Goal: Communication & Community: Answer question/provide support

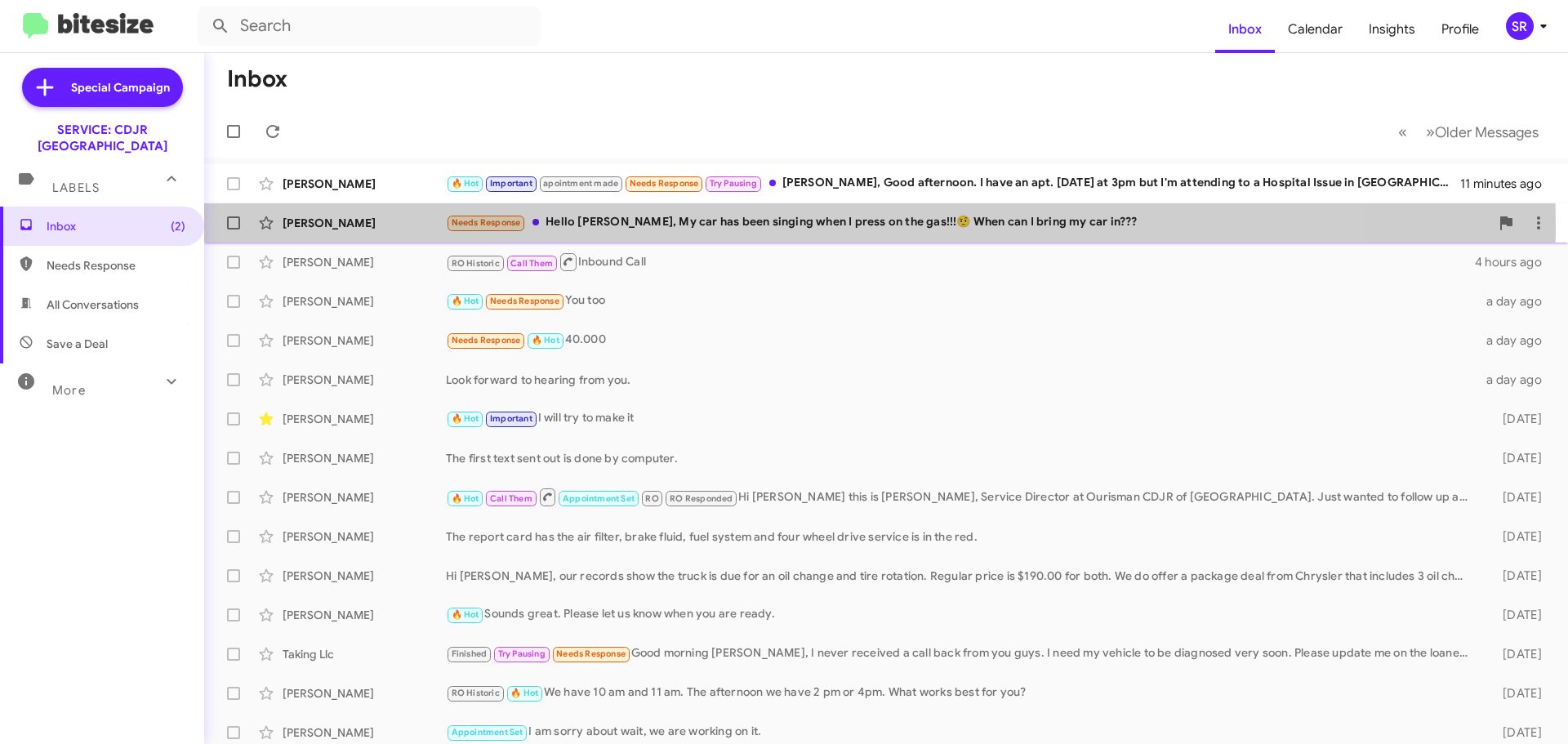
click at [734, 226] on div "Needs Response Hello [PERSON_NAME], My car has been singing when I press on the…" at bounding box center [967, 223] width 1043 height 19
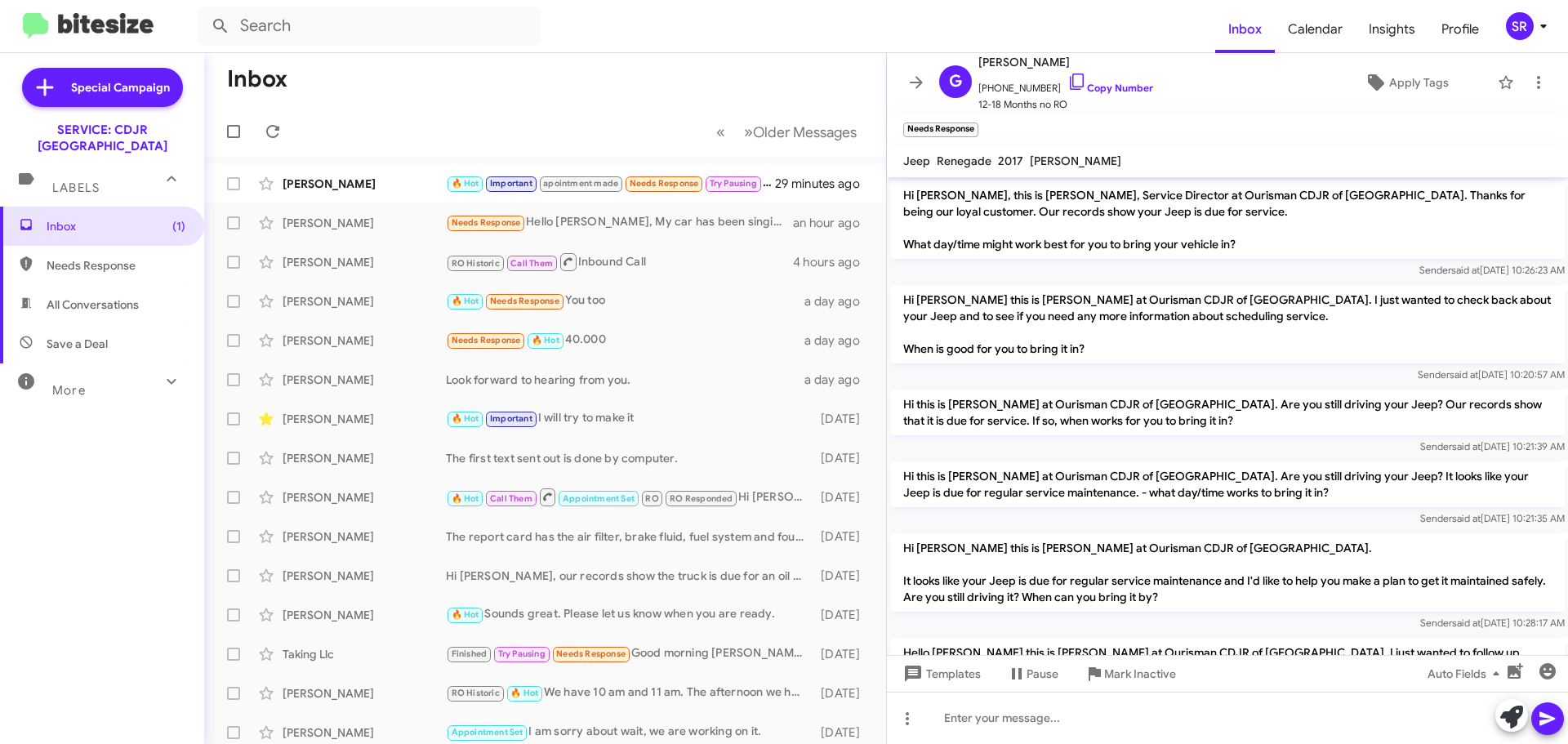
scroll to position [277, 0]
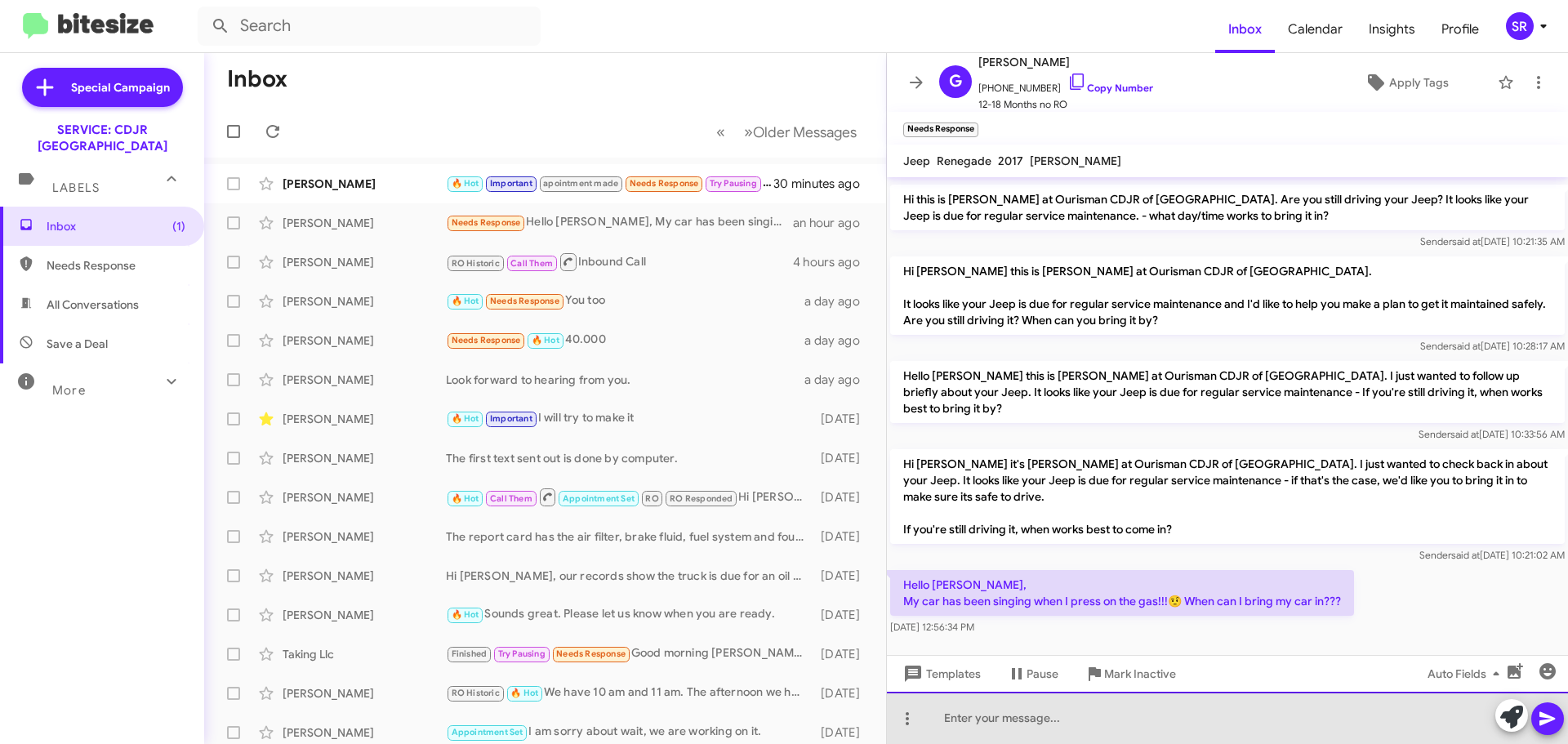
click at [977, 712] on div at bounding box center [1227, 717] width 681 height 53
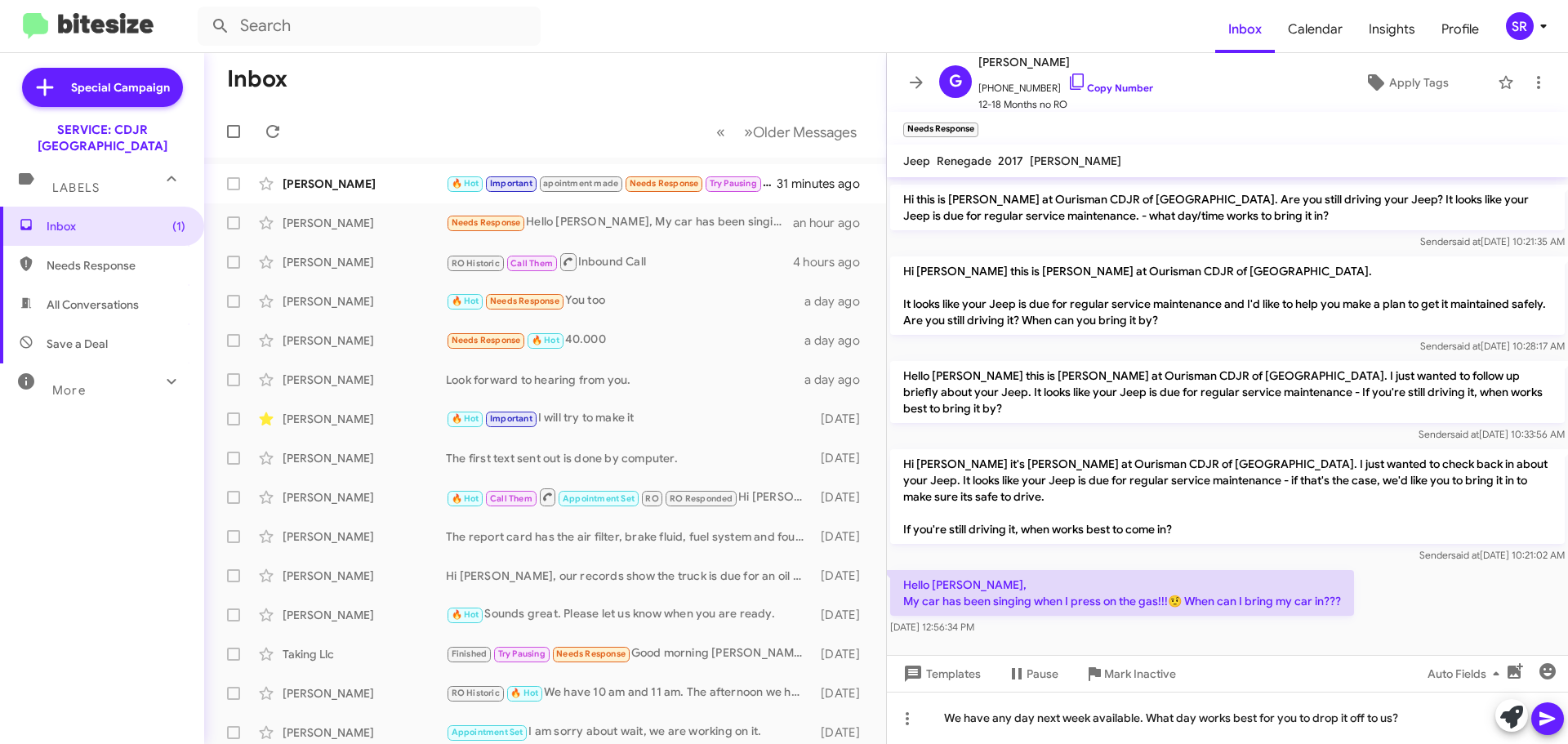
click at [1551, 715] on icon at bounding box center [1548, 719] width 20 height 20
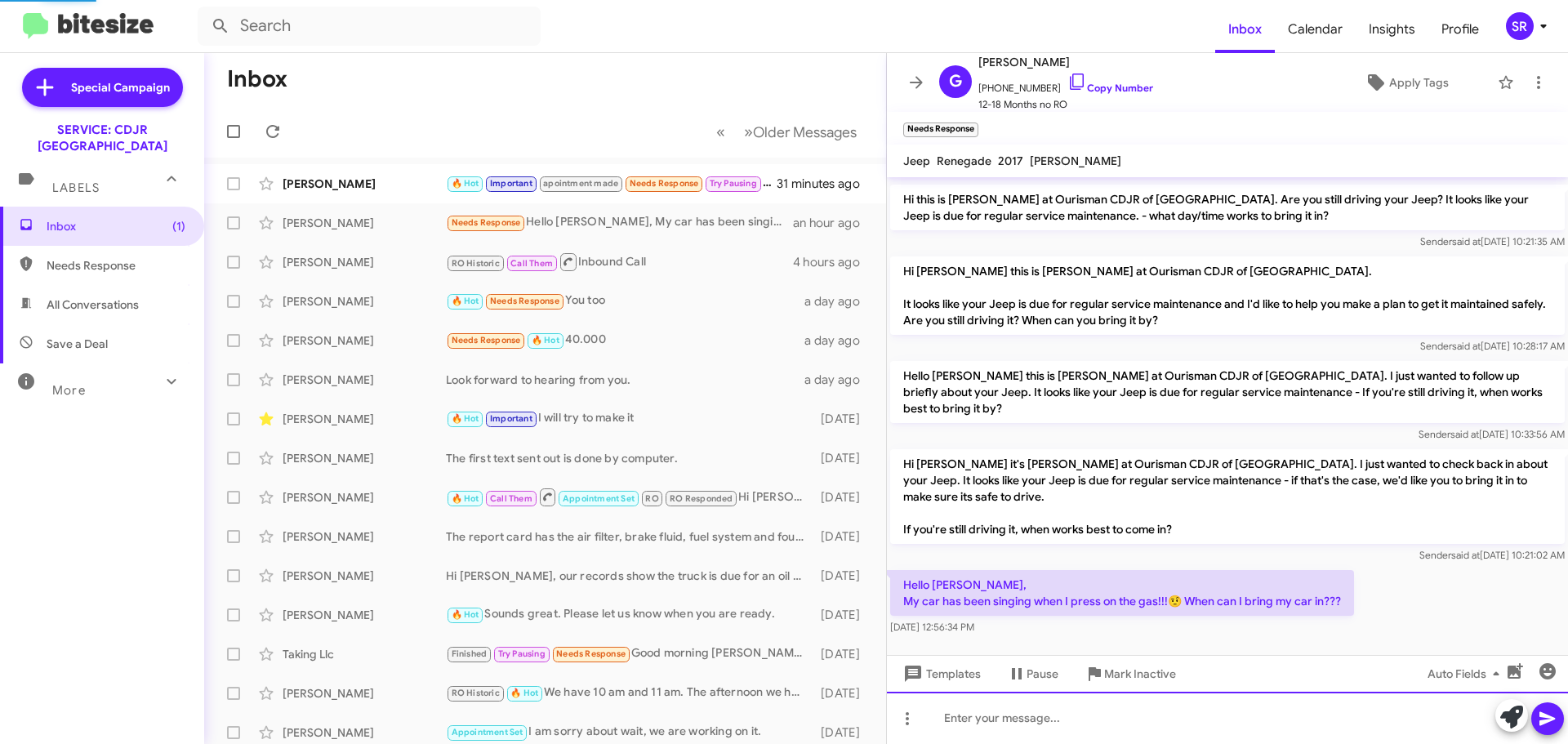
scroll to position [0, 0]
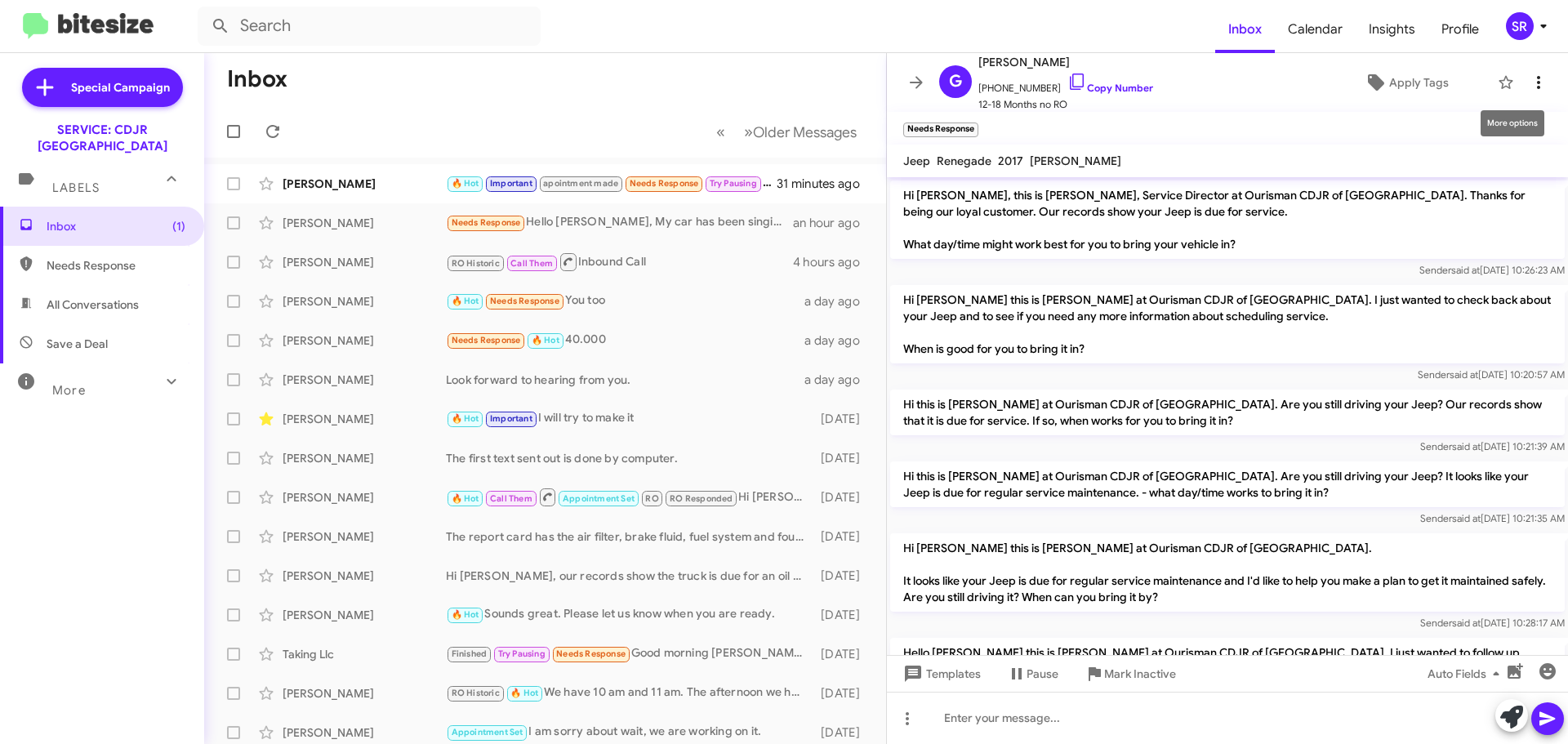
click at [1531, 85] on icon at bounding box center [1539, 83] width 20 height 20
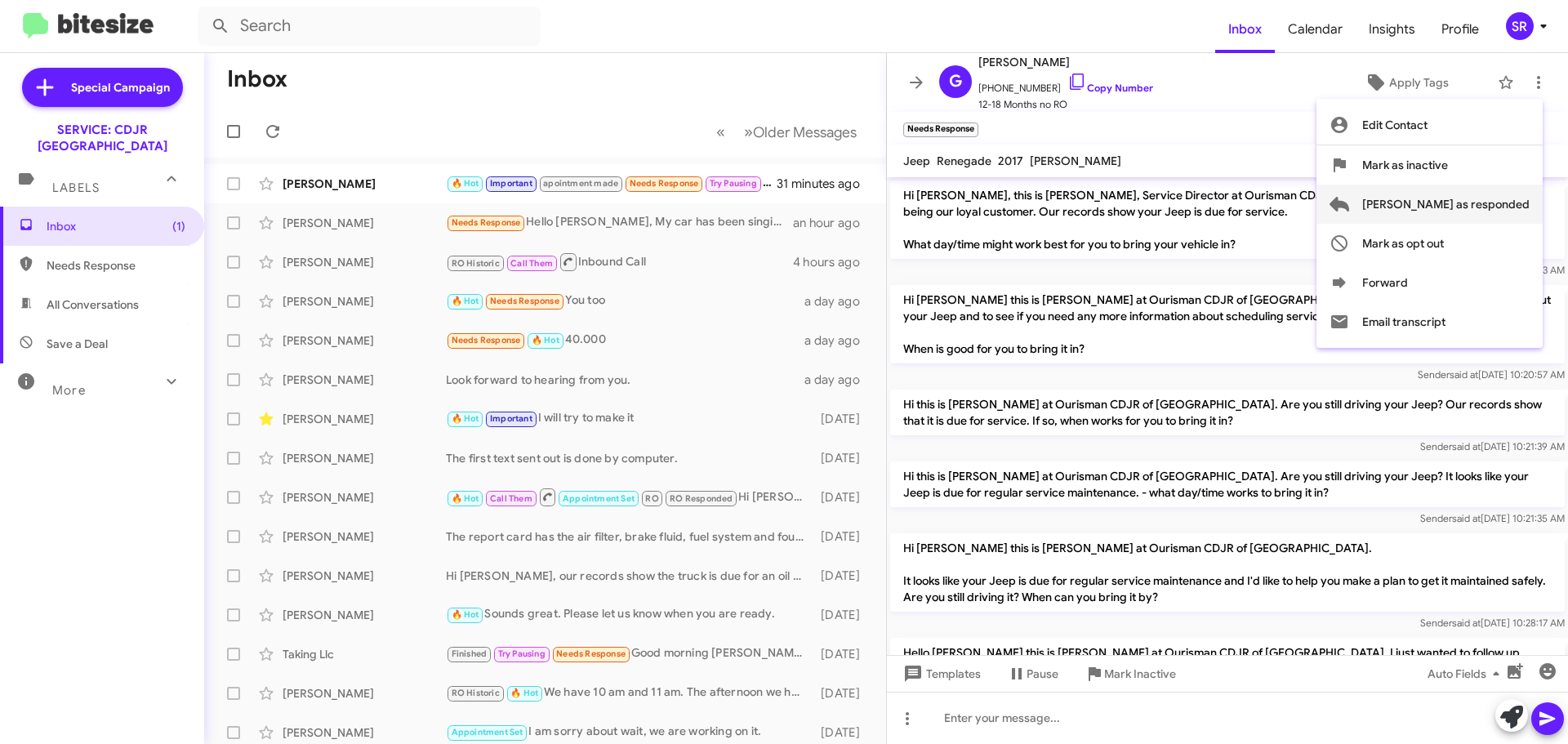
click at [1467, 189] on span "[PERSON_NAME] as responded" at bounding box center [1445, 204] width 168 height 39
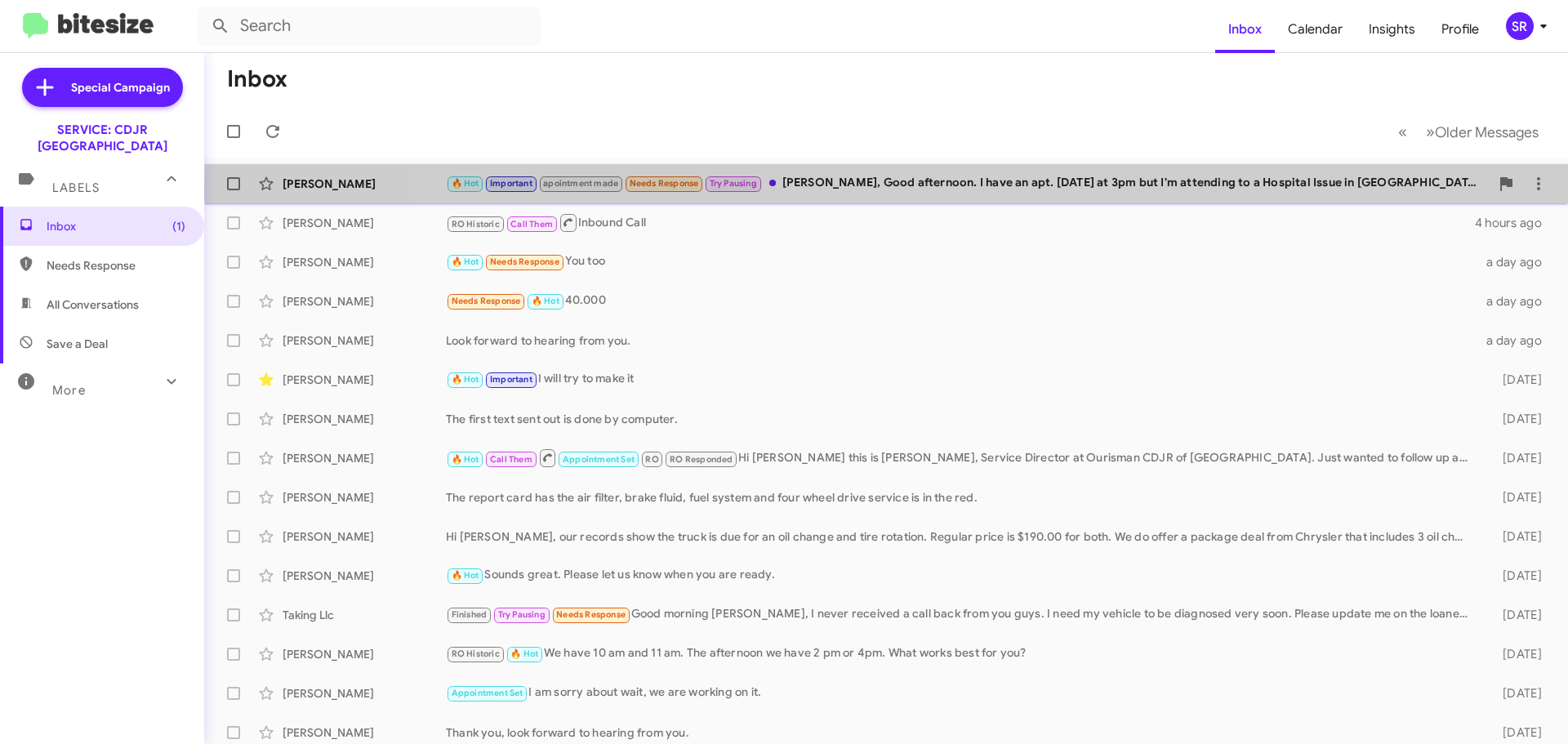
click at [1078, 190] on div "🔥 Hot Important apointment made Needs Response Try Pausing [PERSON_NAME], Good …" at bounding box center [967, 183] width 1043 height 19
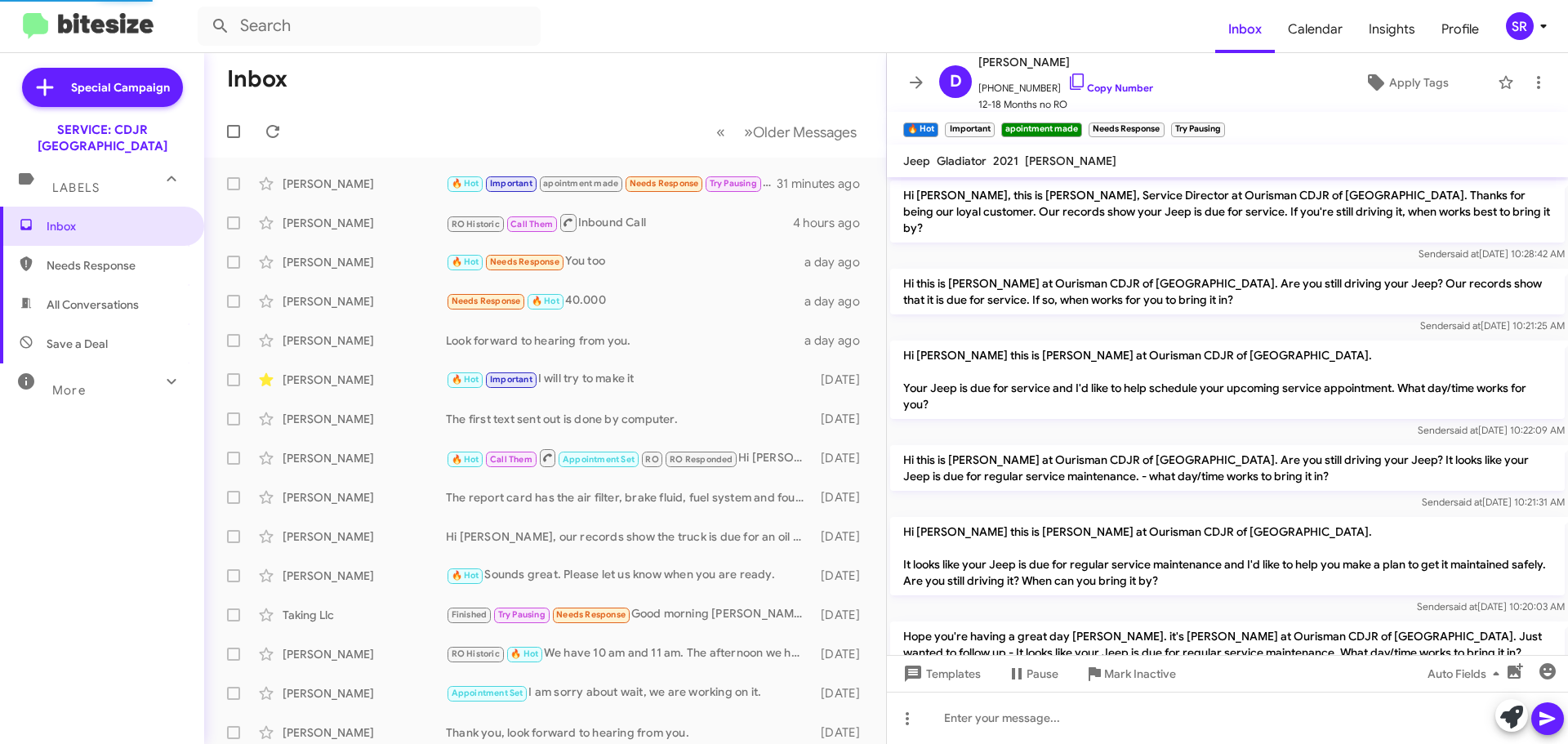
scroll to position [1082, 0]
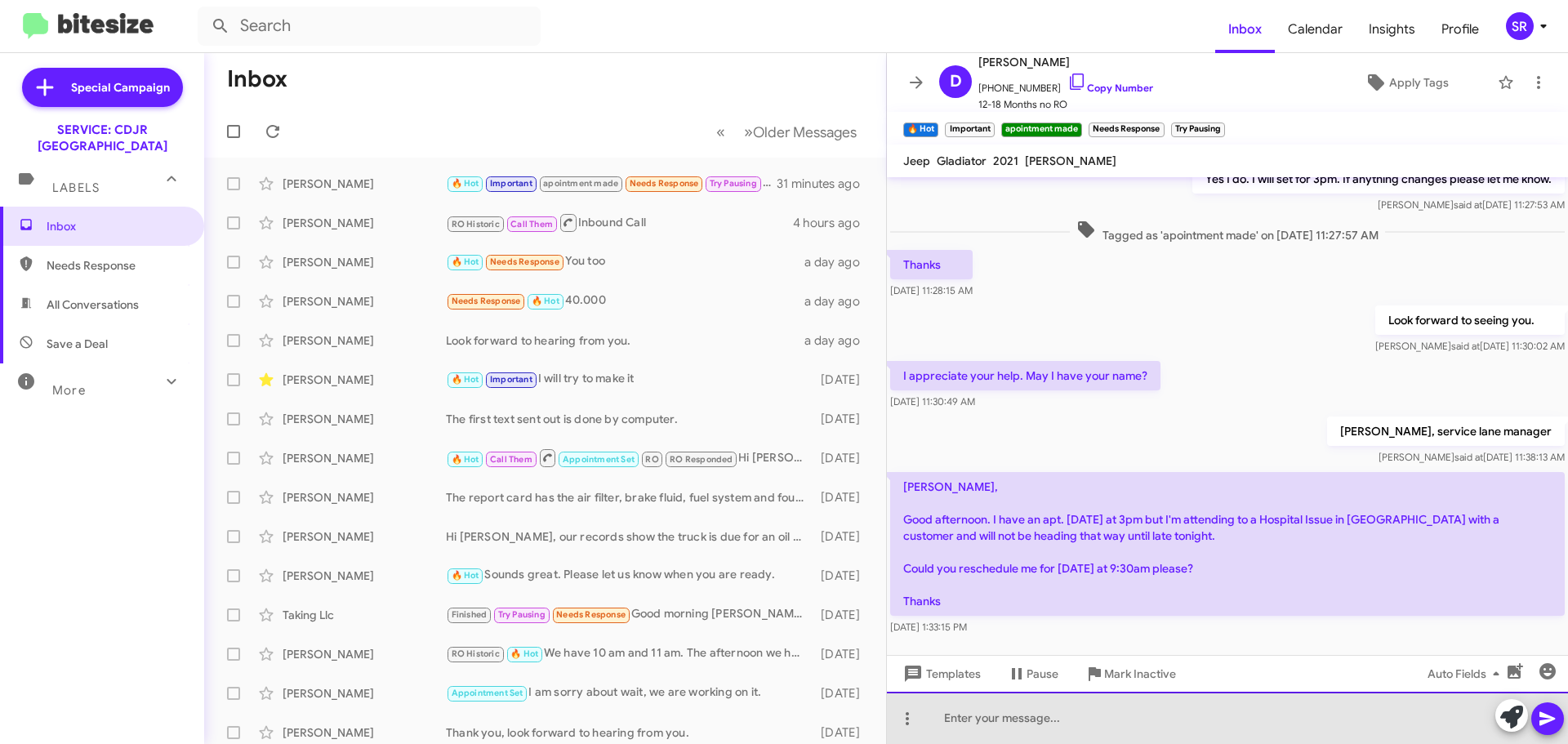
click at [972, 721] on div at bounding box center [1227, 717] width 681 height 53
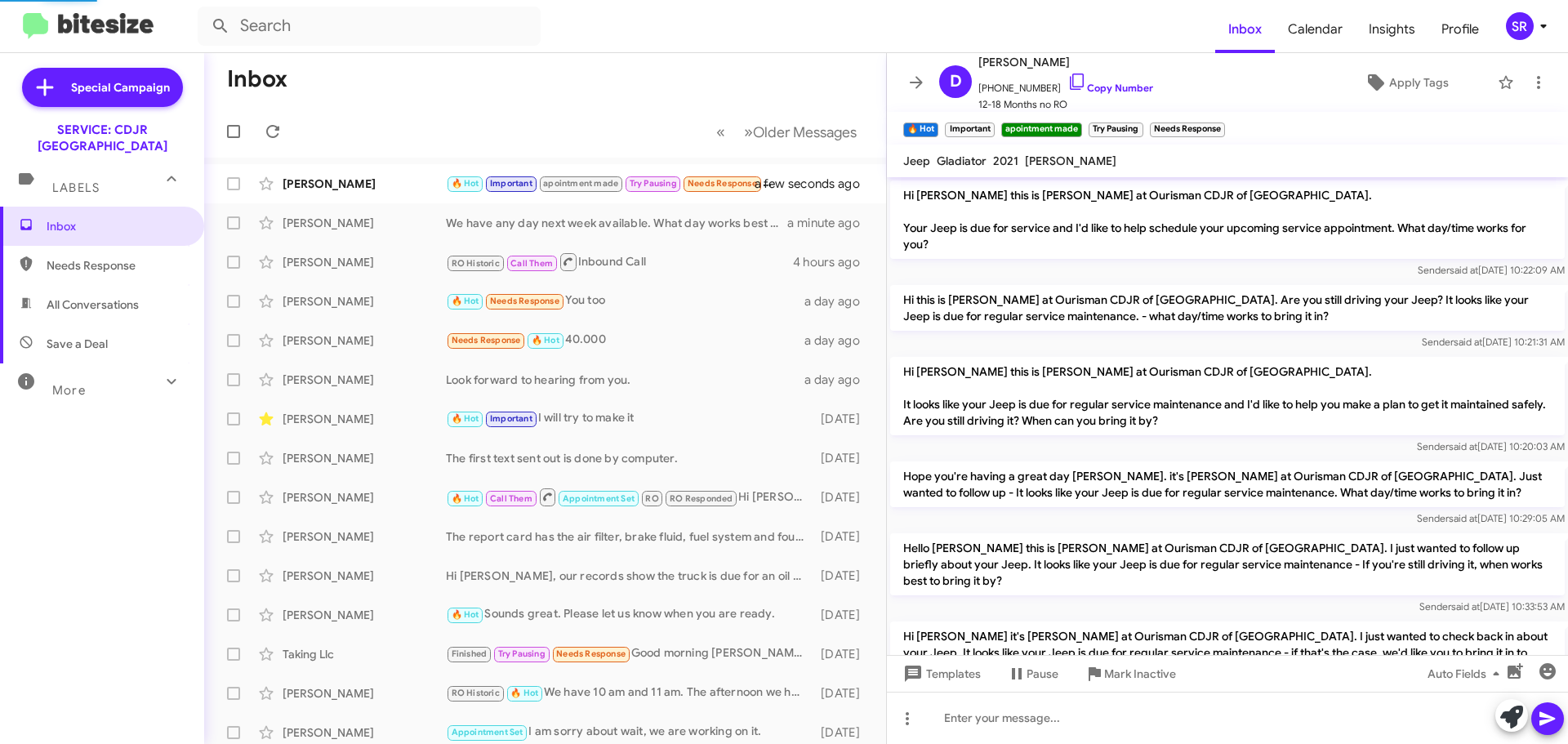
scroll to position [1114, 0]
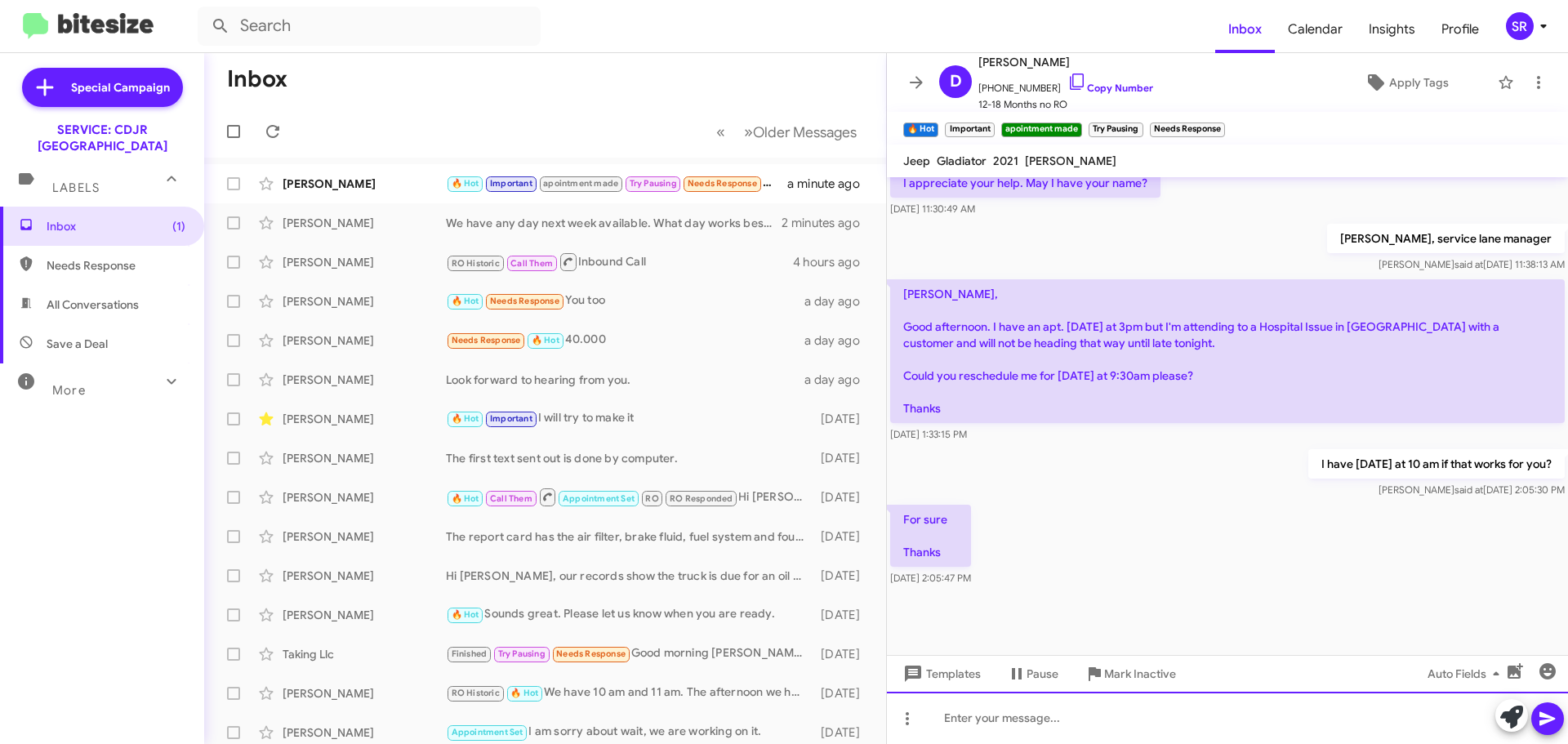
click at [977, 726] on div at bounding box center [1227, 717] width 681 height 53
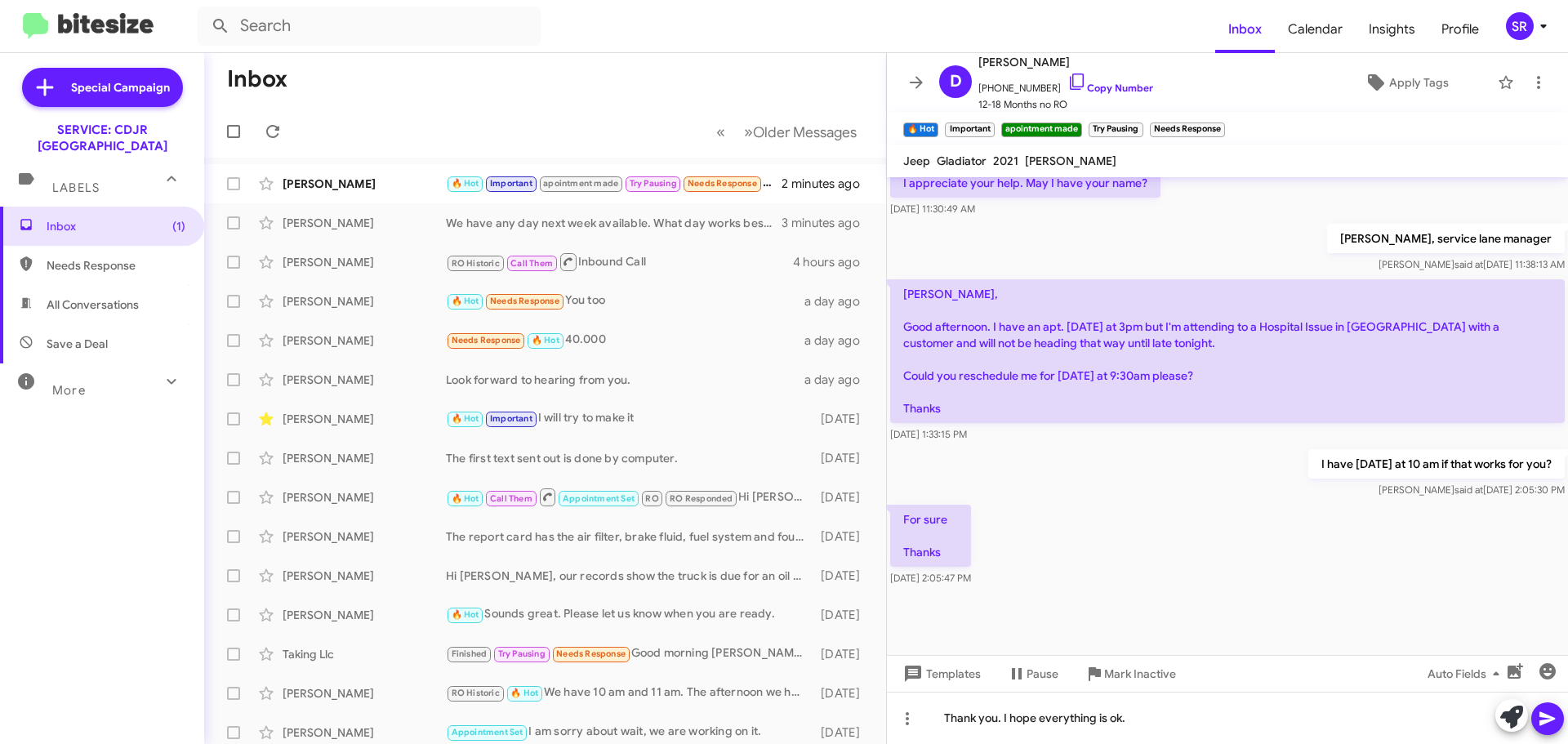
click at [1542, 726] on icon at bounding box center [1548, 719] width 20 height 20
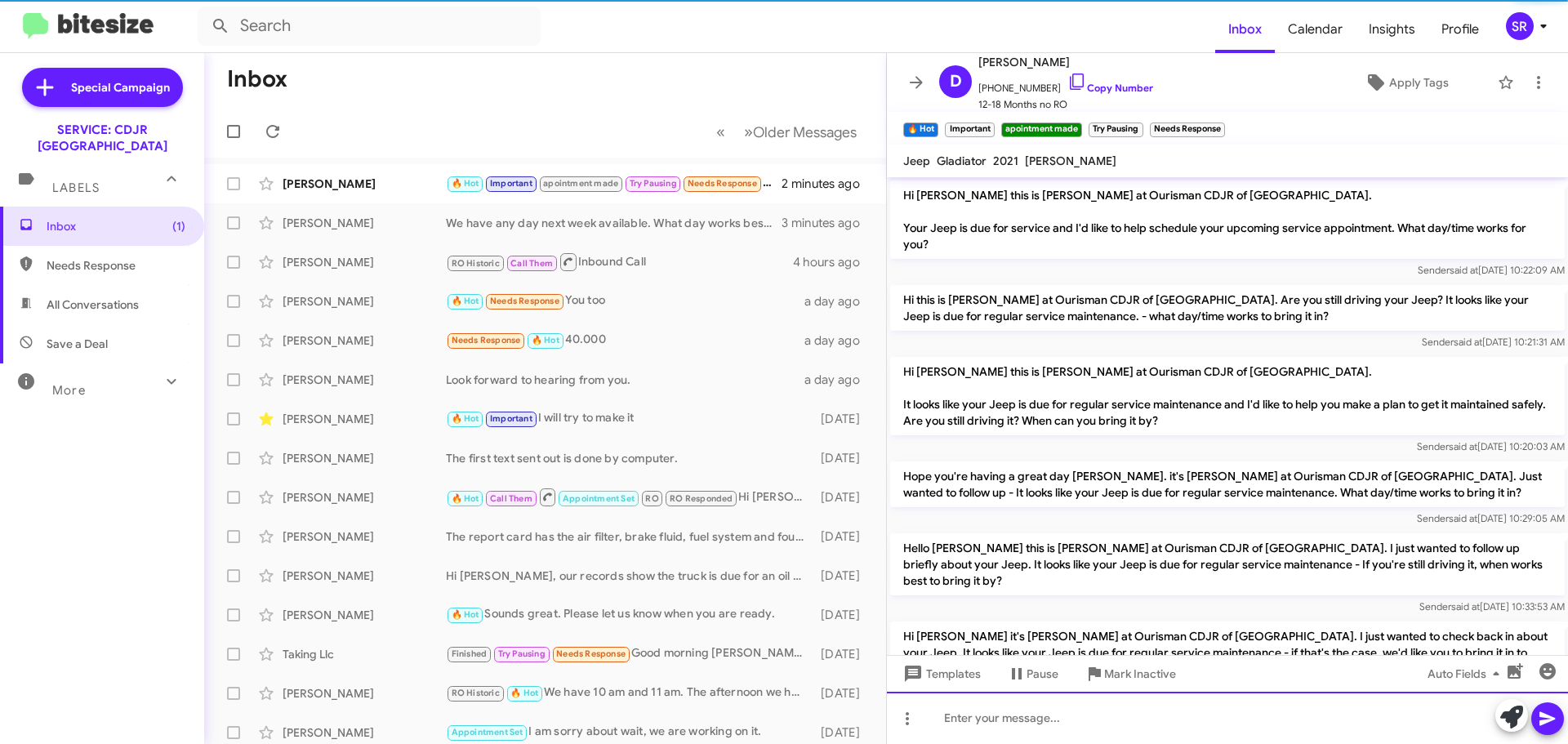
scroll to position [82, 0]
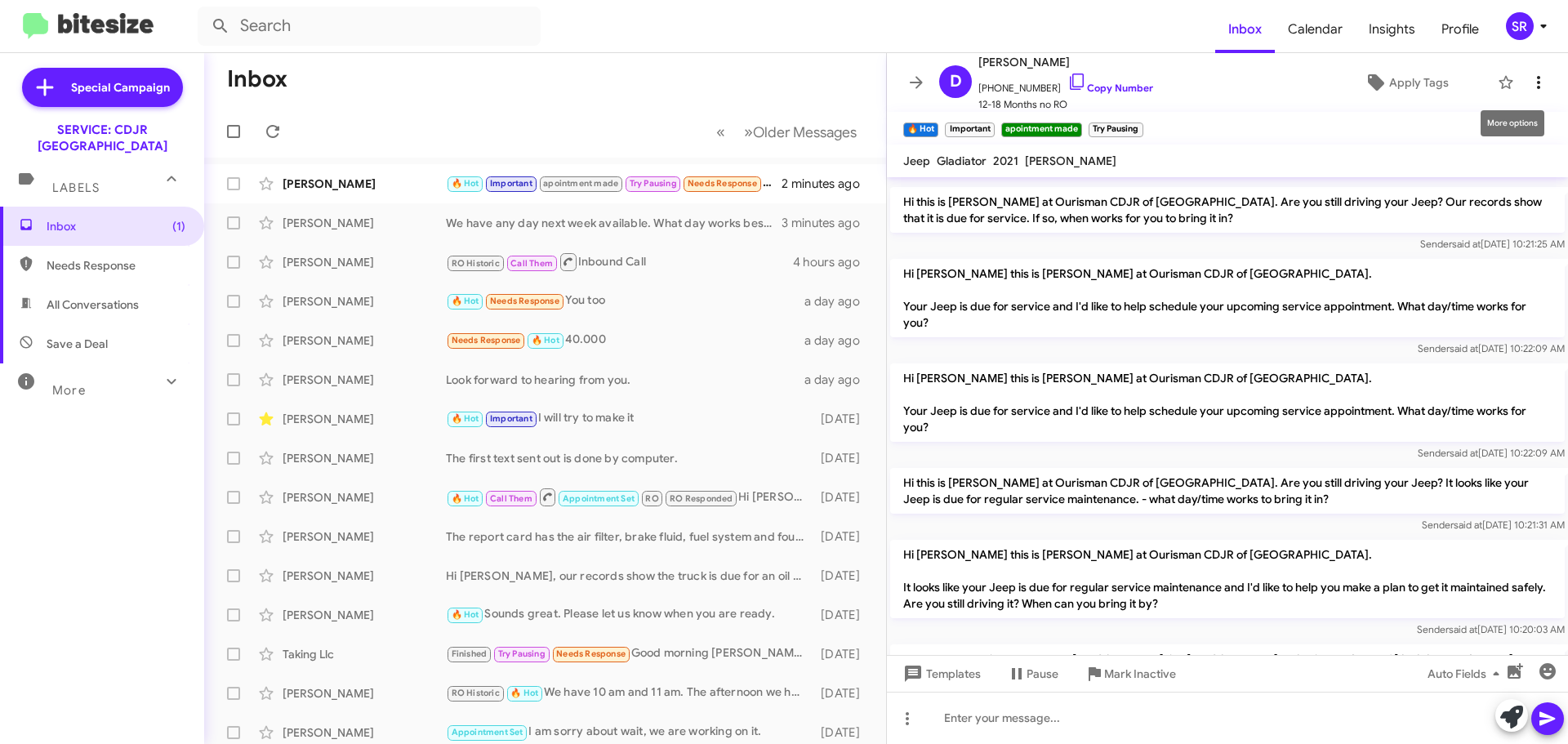
click at [1537, 81] on icon at bounding box center [1539, 83] width 3 height 13
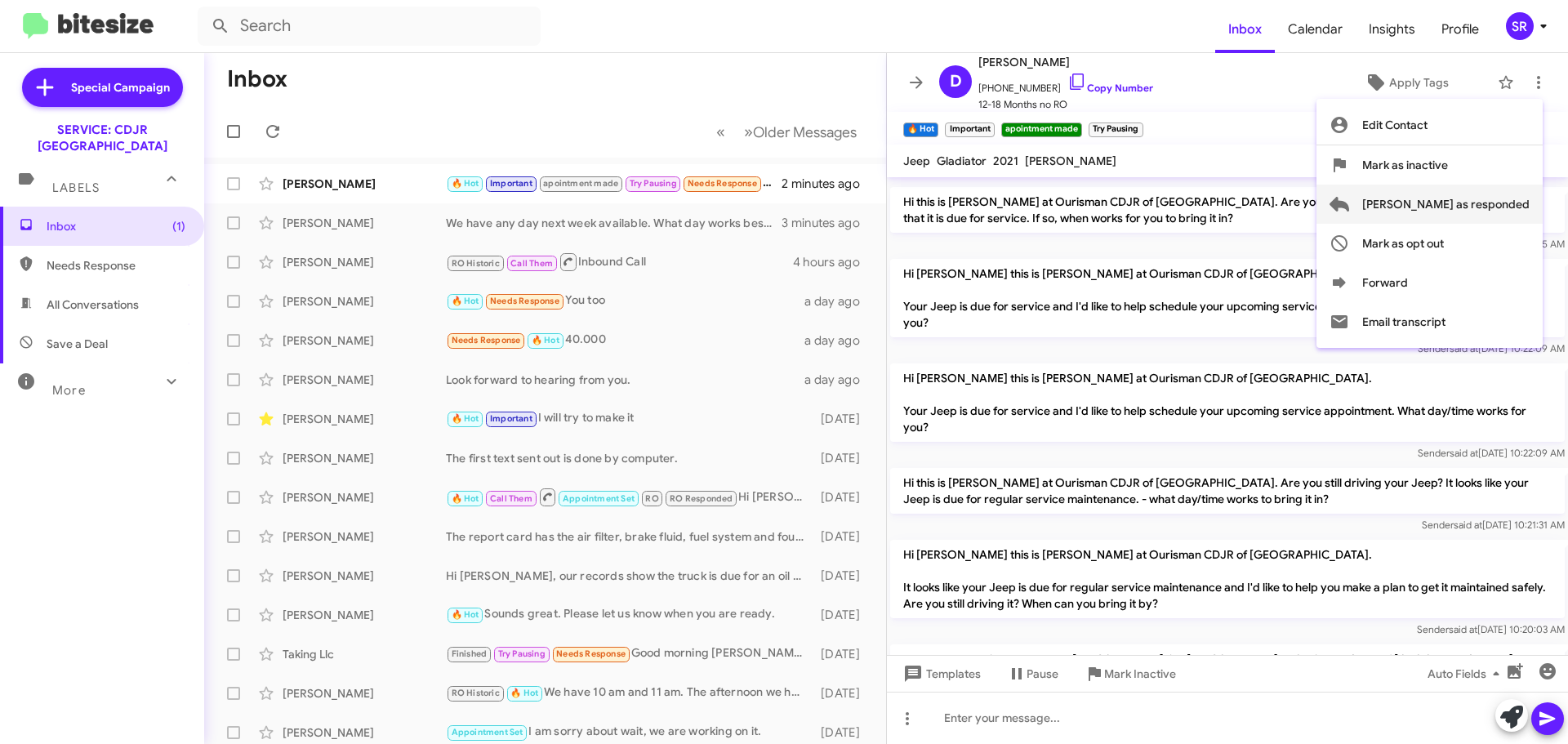
click at [1493, 198] on span "[PERSON_NAME] as responded" at bounding box center [1445, 204] width 168 height 39
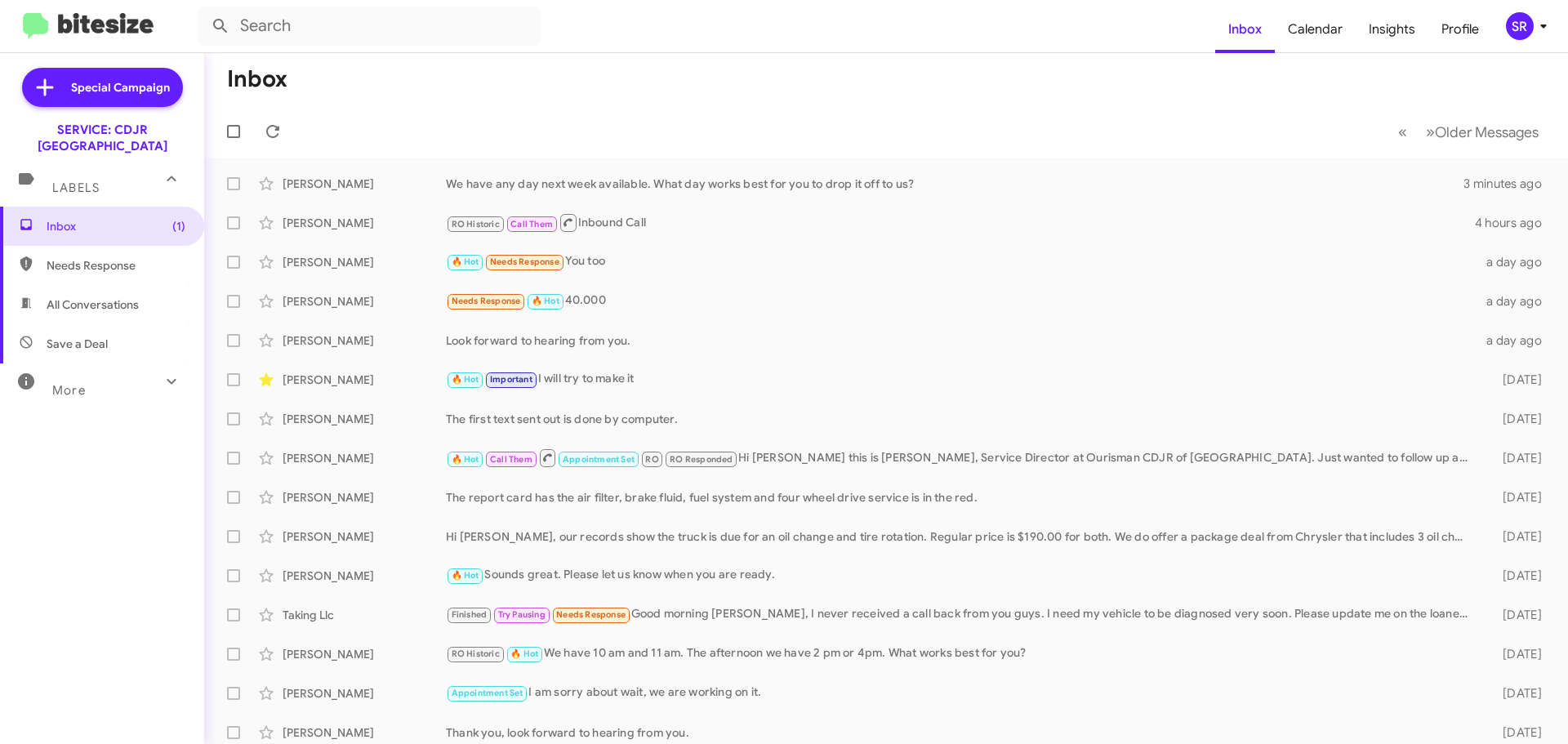
click at [77, 246] on span "Needs Response" at bounding box center [102, 265] width 204 height 39
type input "in:needs-response"
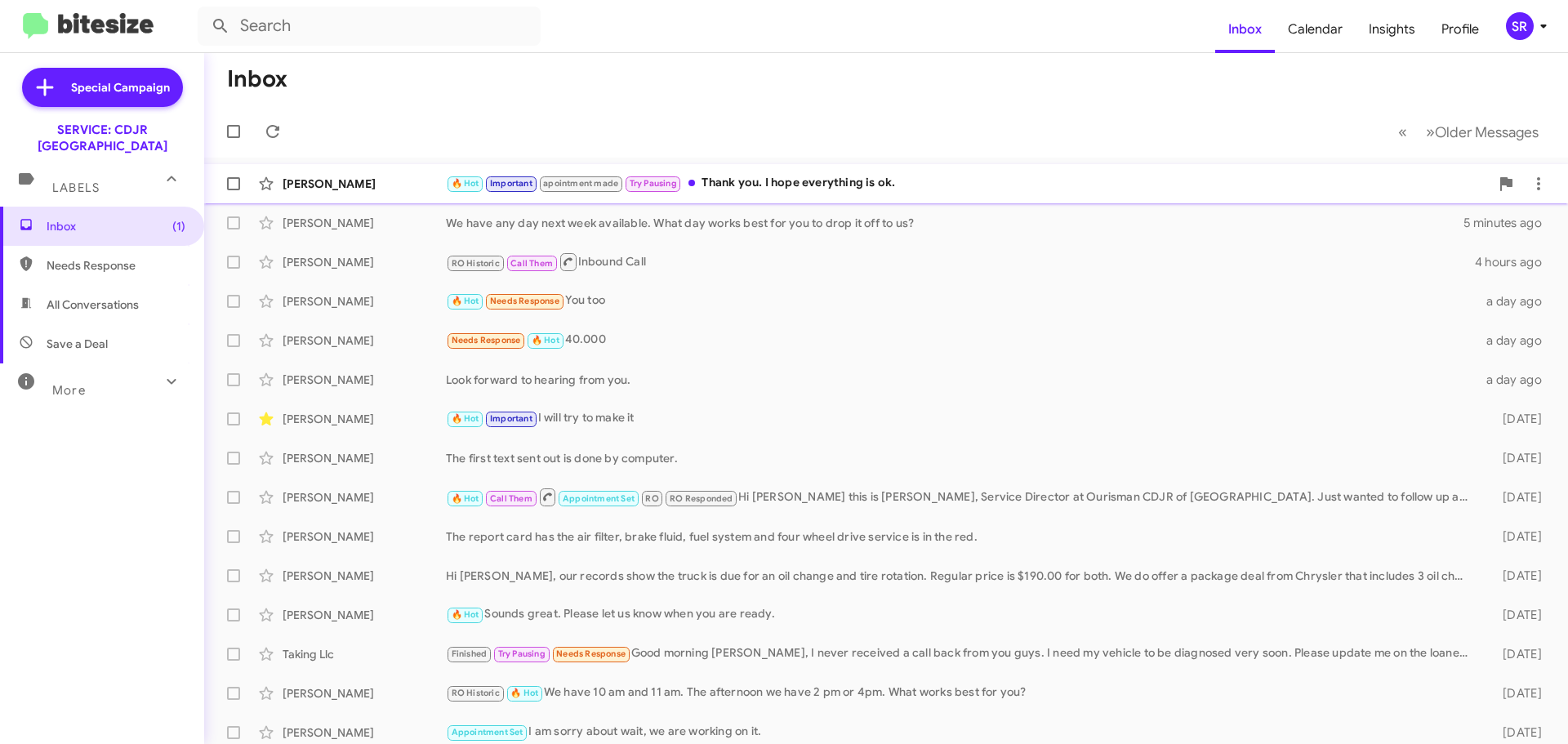
click at [817, 181] on div "🔥 Hot Important apointment made Try Pausing Thank you. I hope everything is ok." at bounding box center [967, 183] width 1043 height 19
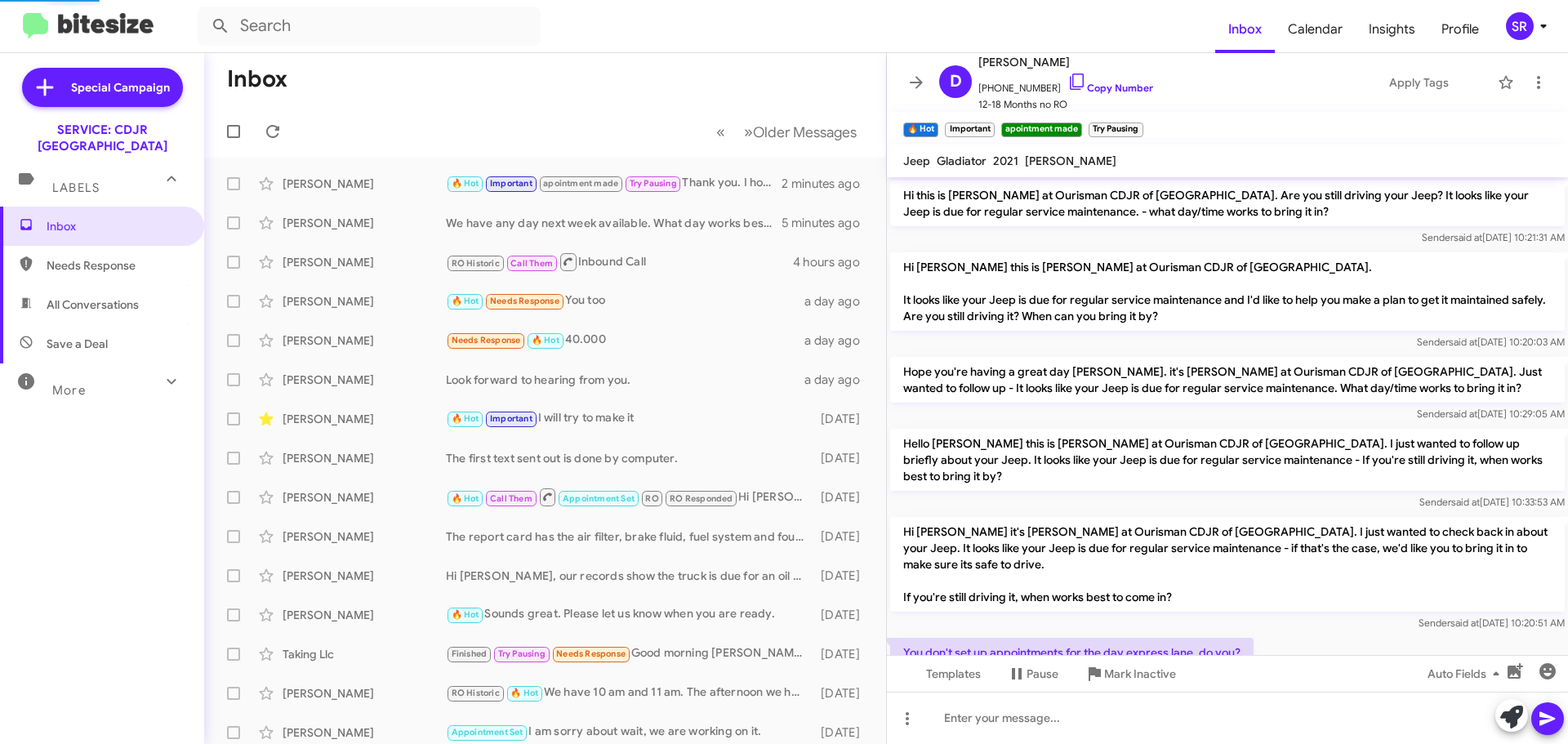
scroll to position [1065, 0]
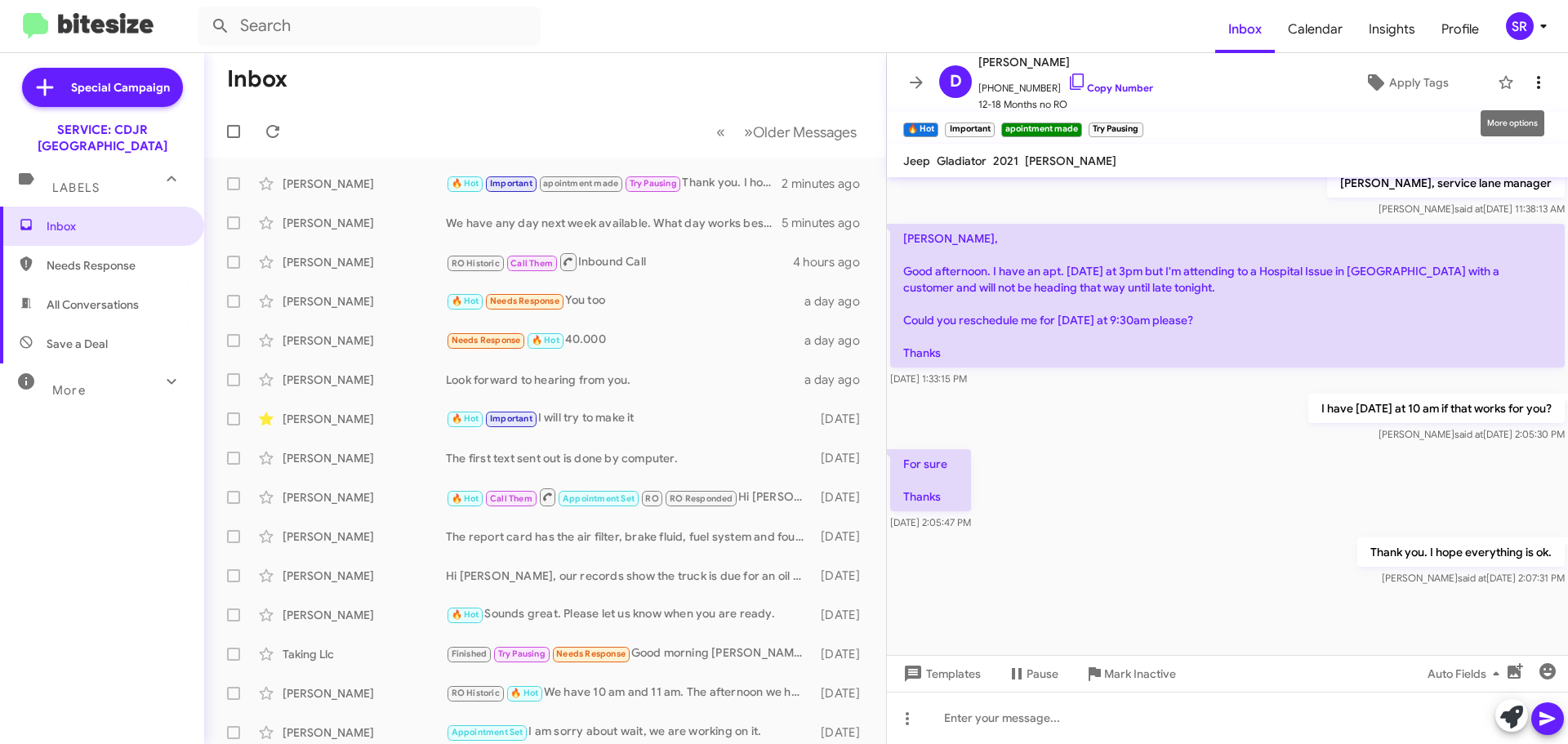
click at [1529, 85] on icon at bounding box center [1539, 83] width 20 height 20
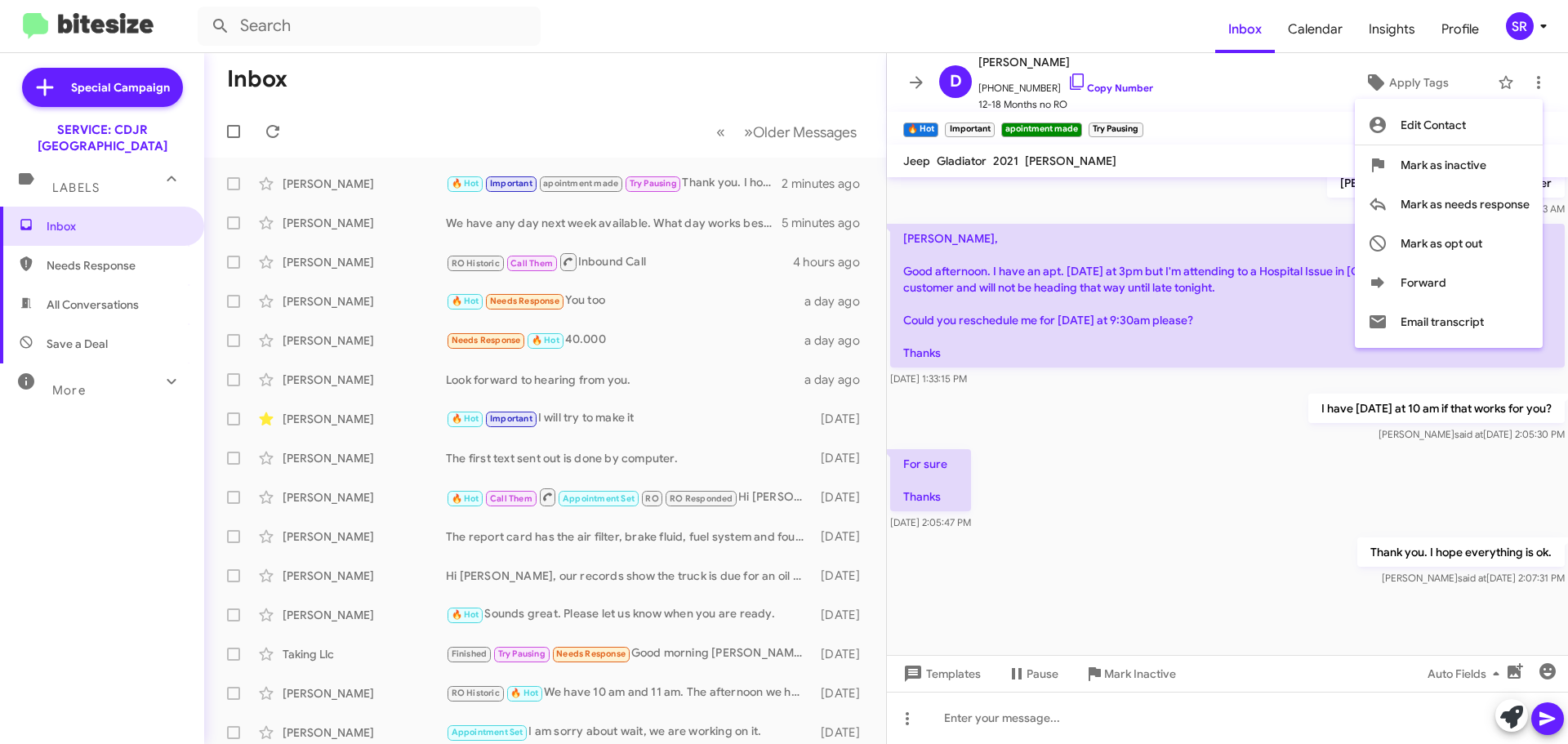
click at [1258, 131] on div at bounding box center [784, 372] width 1568 height 744
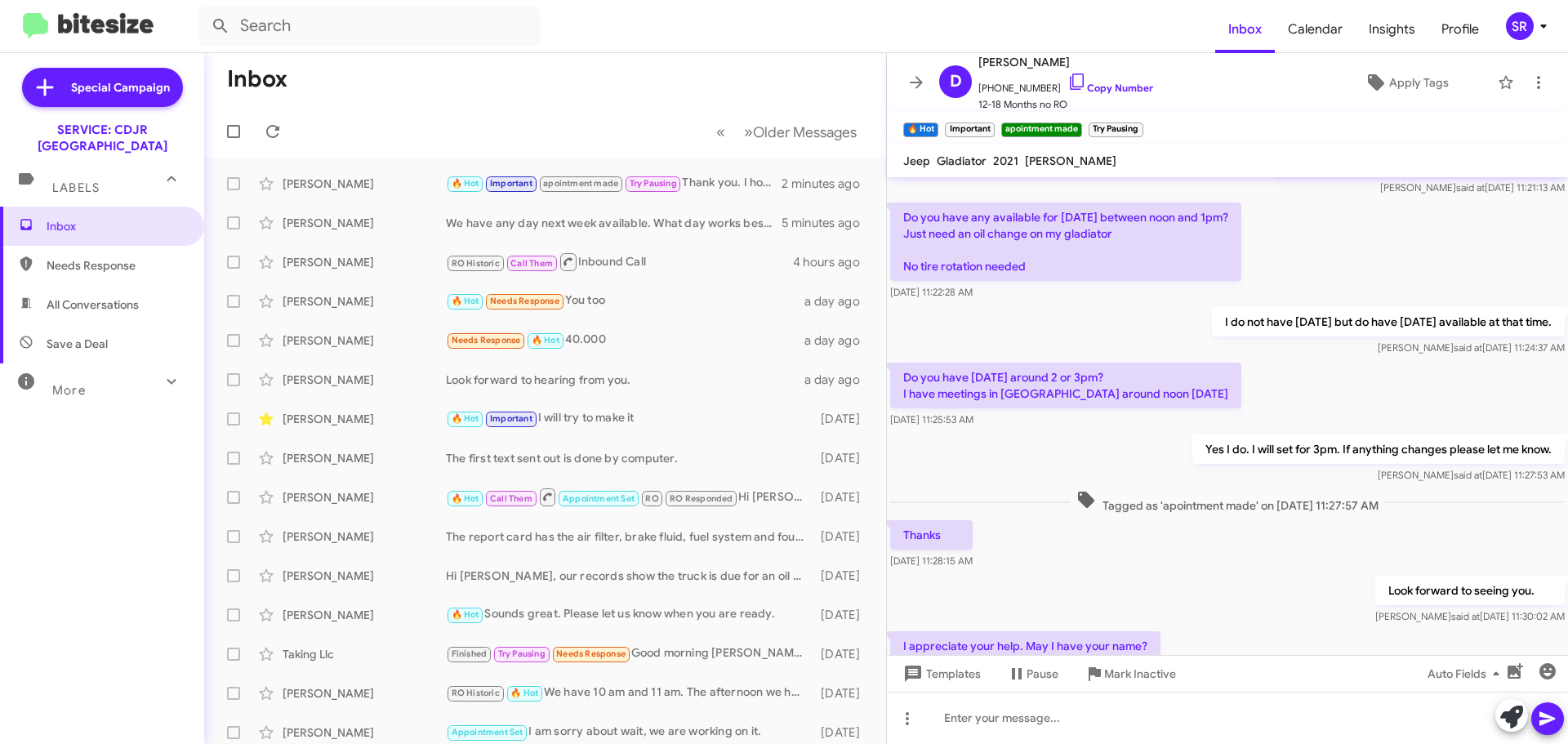
scroll to position [520, 0]
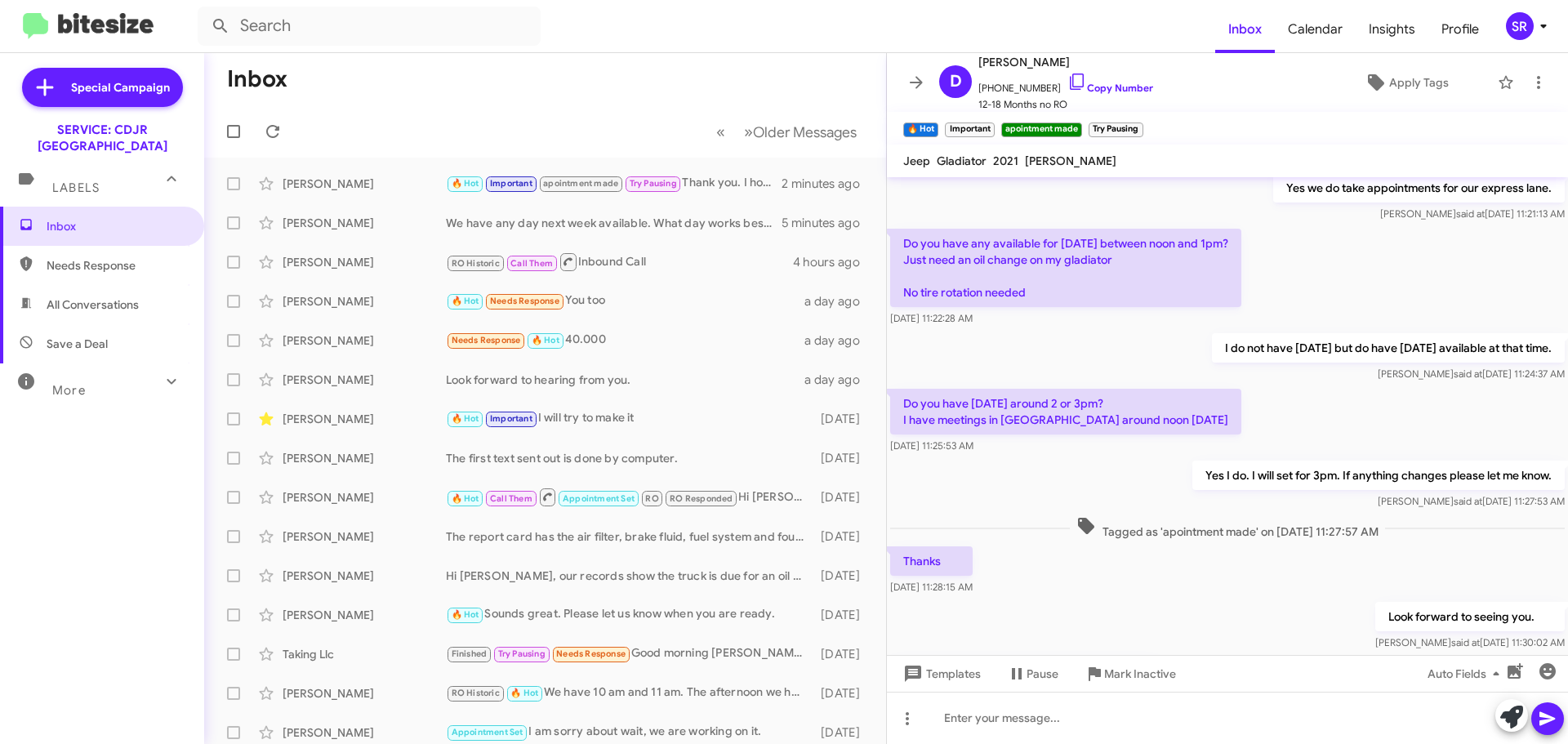
click at [96, 257] on span "Needs Response" at bounding box center [102, 265] width 204 height 39
type input "in:needs-response"
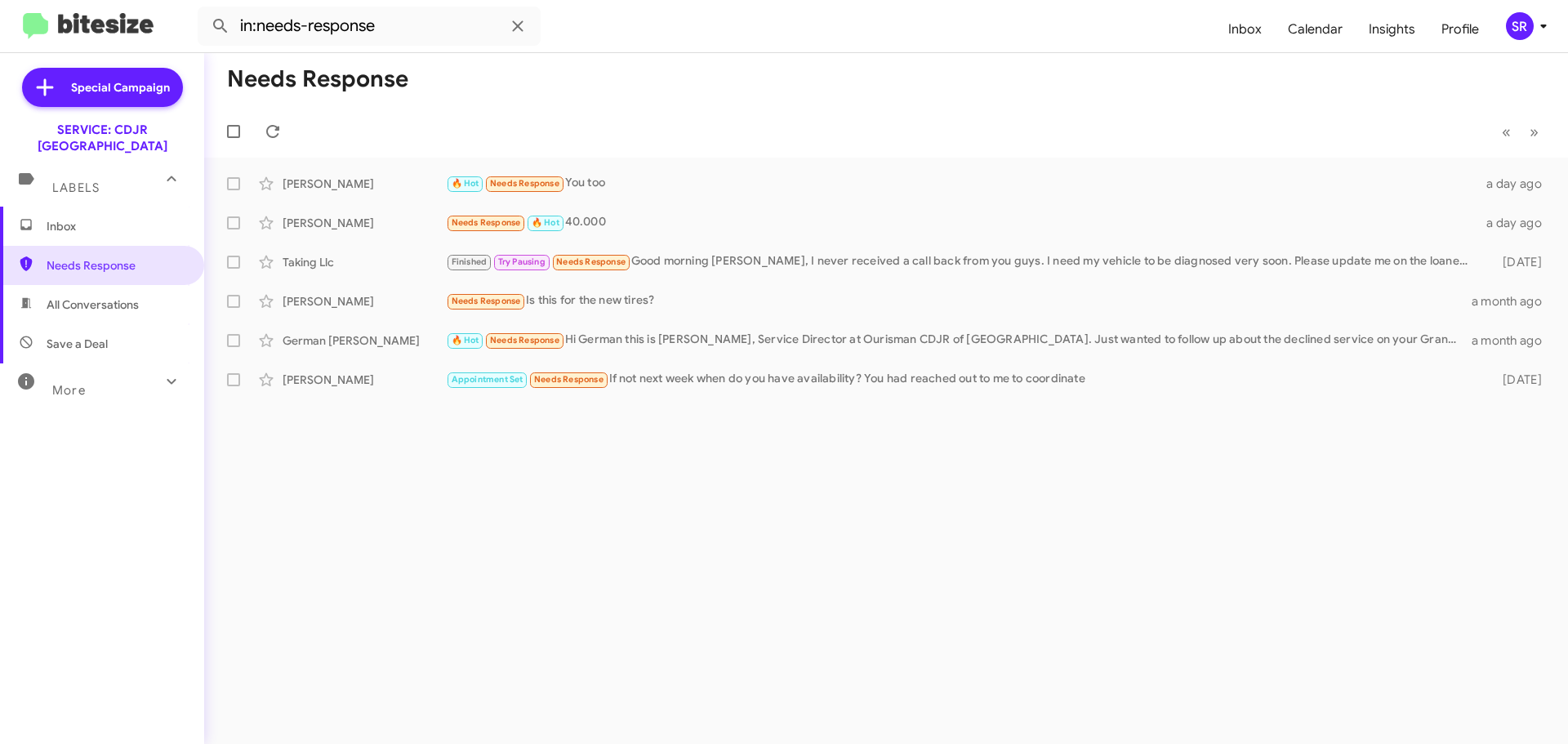
click at [68, 218] on span "Inbox" at bounding box center [116, 226] width 138 height 17
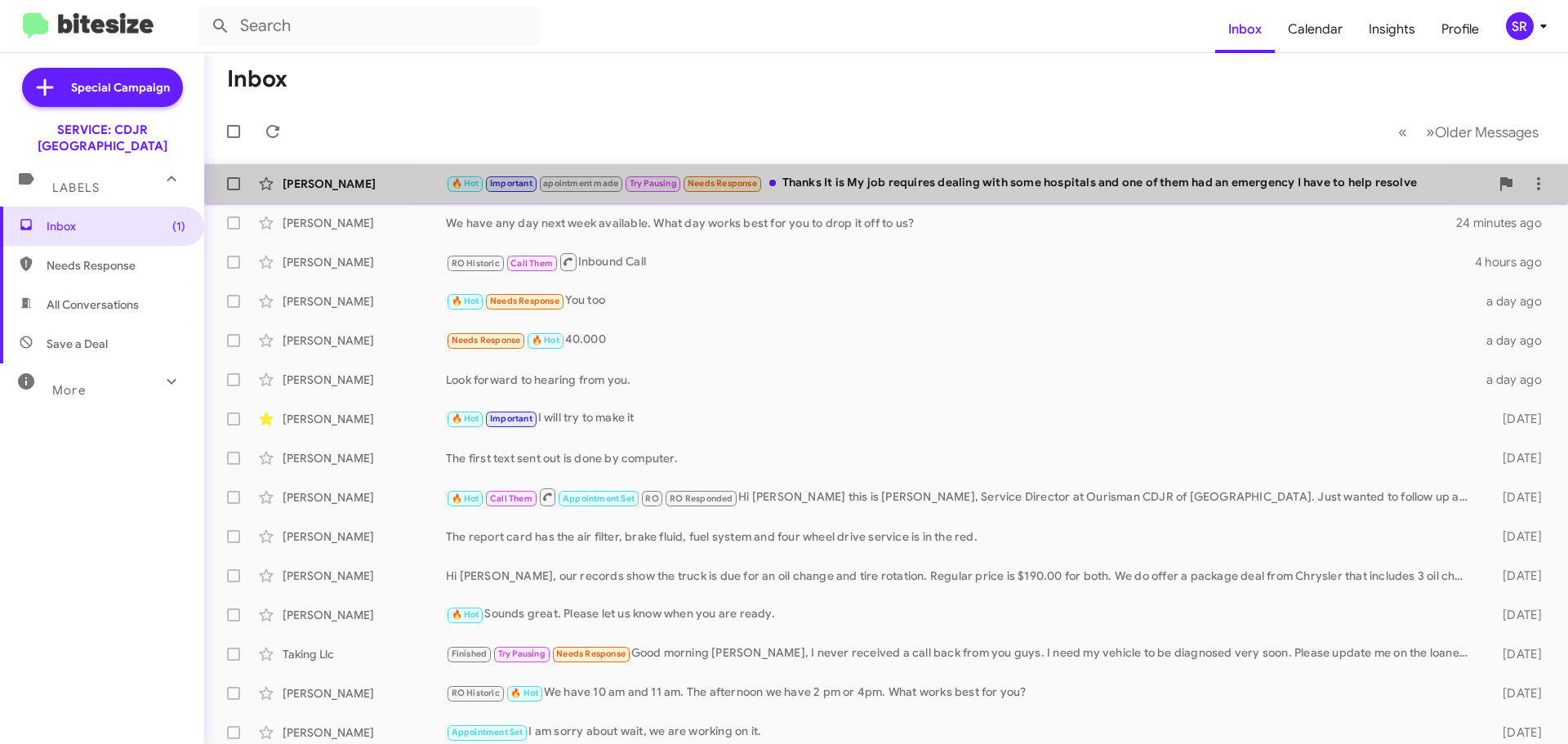
click at [919, 185] on div "🔥 Hot Important apointment made Try Pausing Needs Response Thanks It is My job …" at bounding box center [967, 183] width 1043 height 19
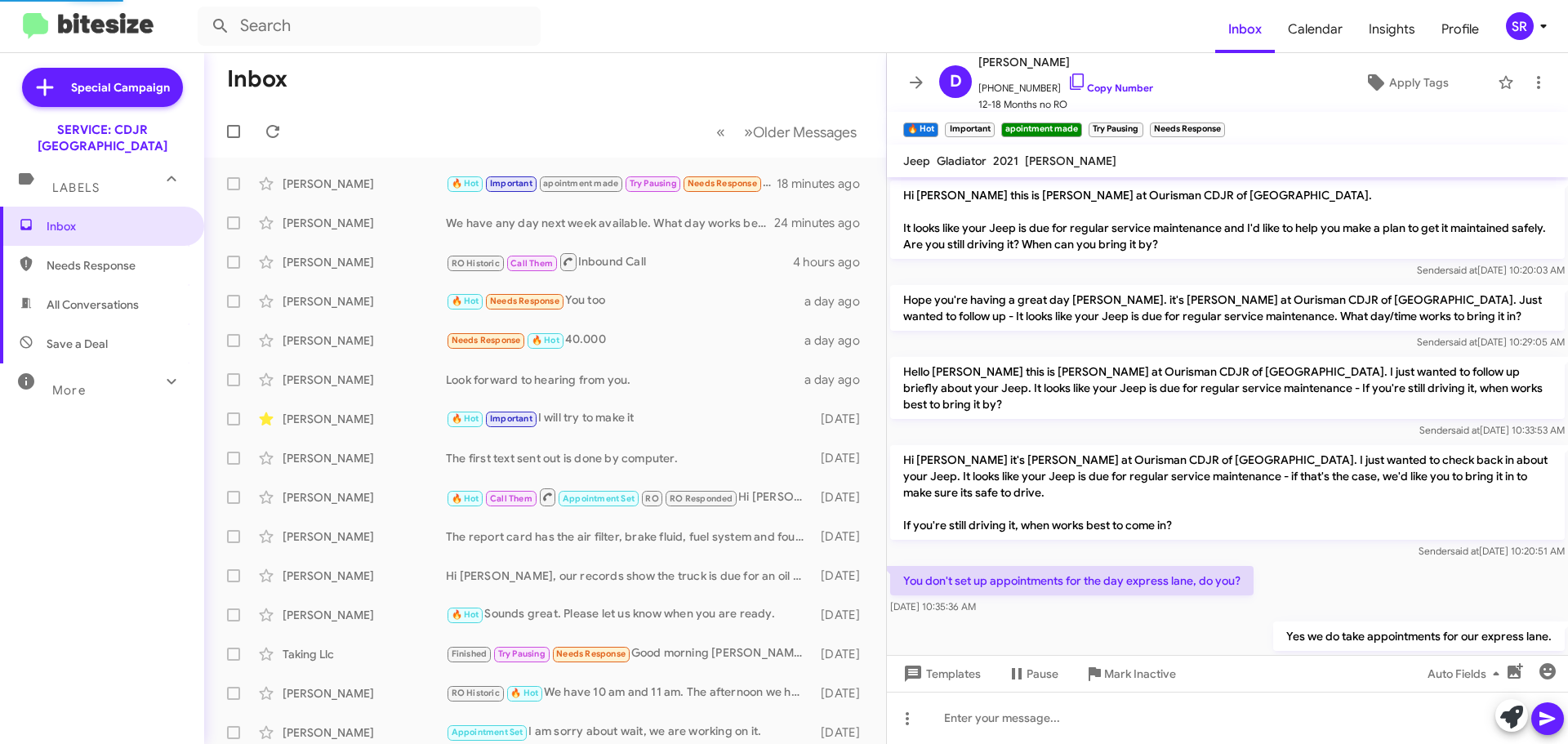
scroll to position [1082, 0]
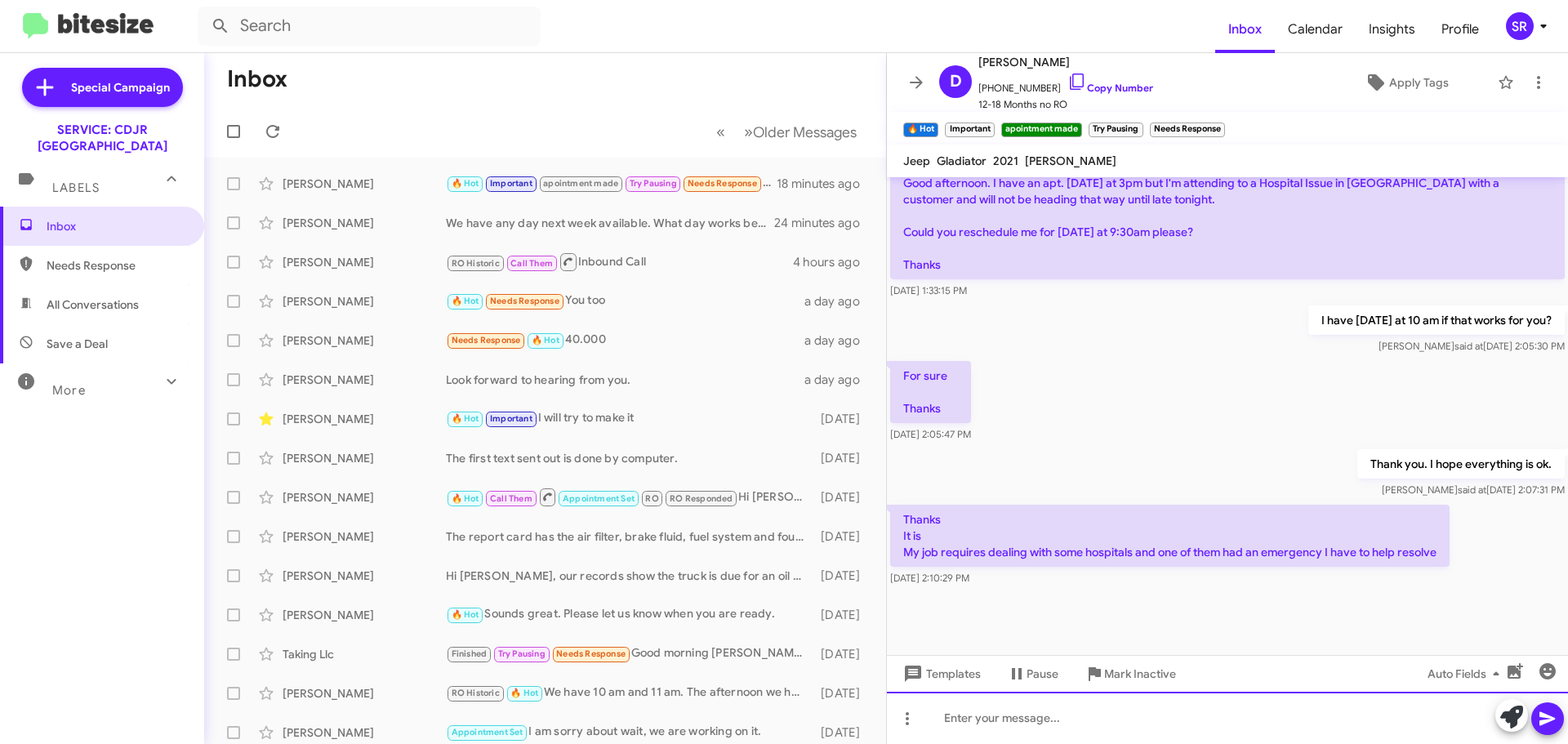
click at [1004, 717] on div at bounding box center [1227, 717] width 681 height 53
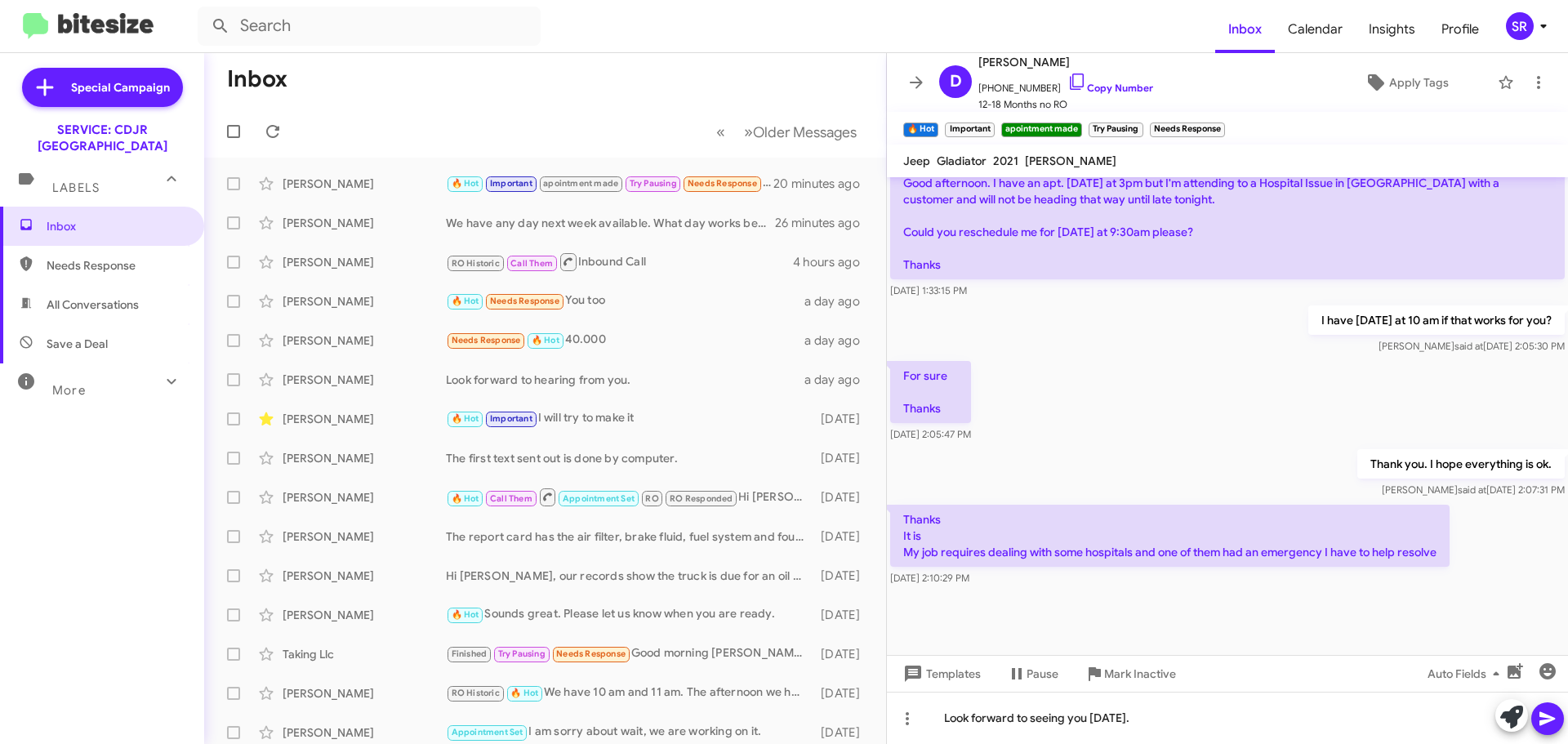
click at [1550, 714] on icon at bounding box center [1548, 719] width 20 height 20
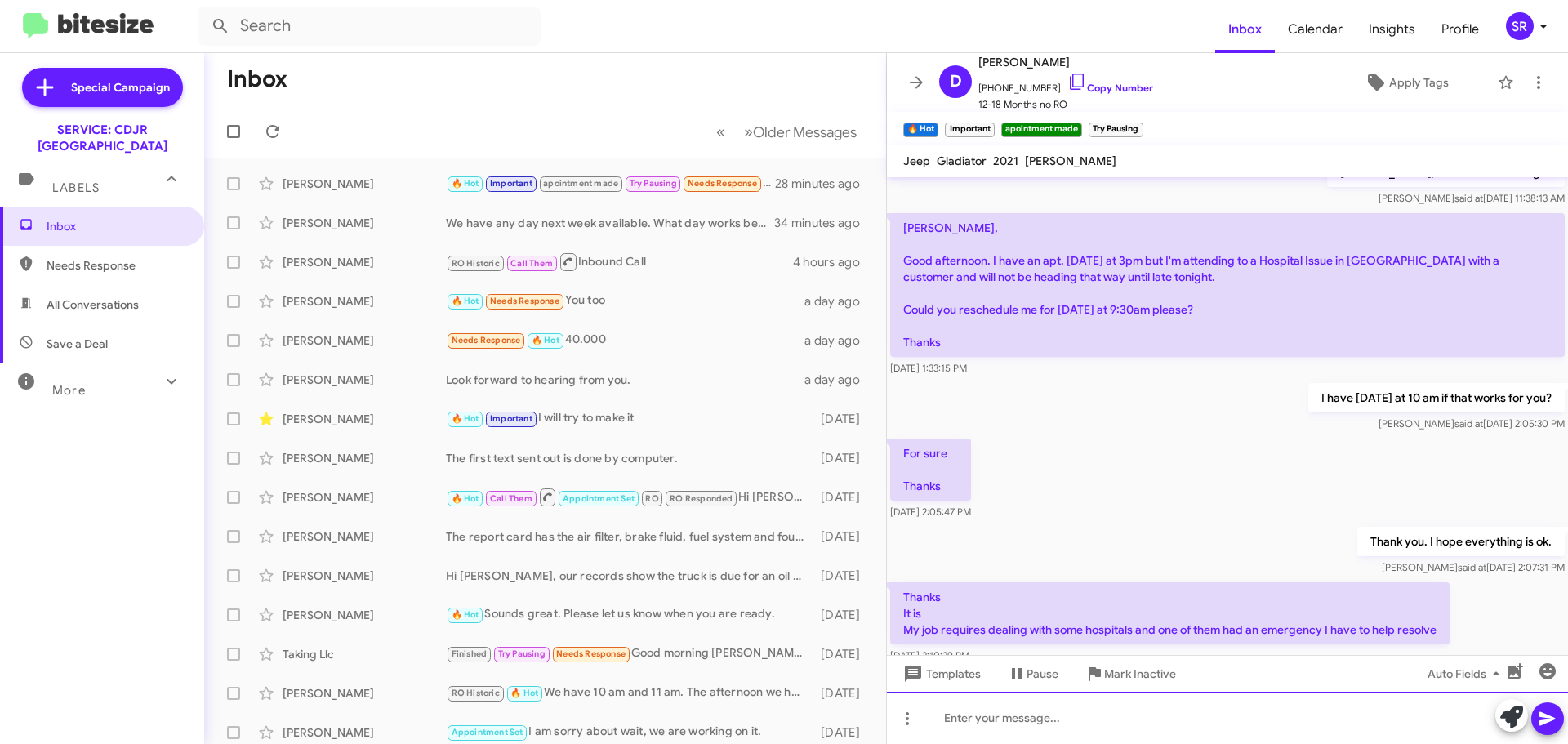
scroll to position [1369, 0]
